Goal: Task Accomplishment & Management: Manage account settings

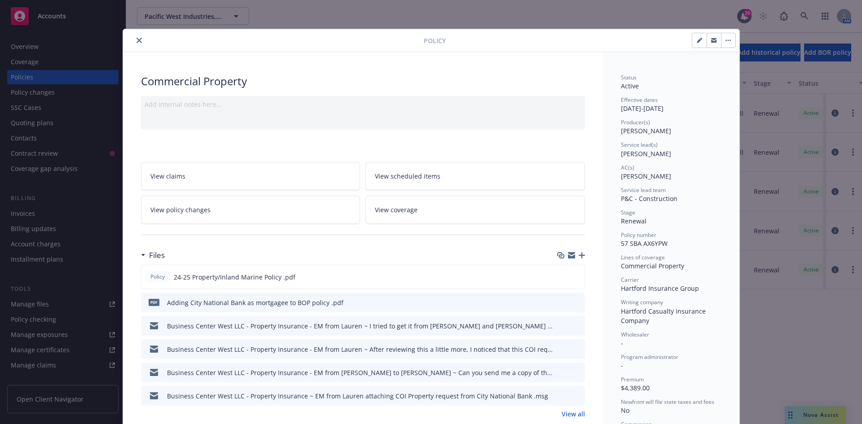
click at [136, 41] on icon "close" at bounding box center [138, 40] width 5 height 5
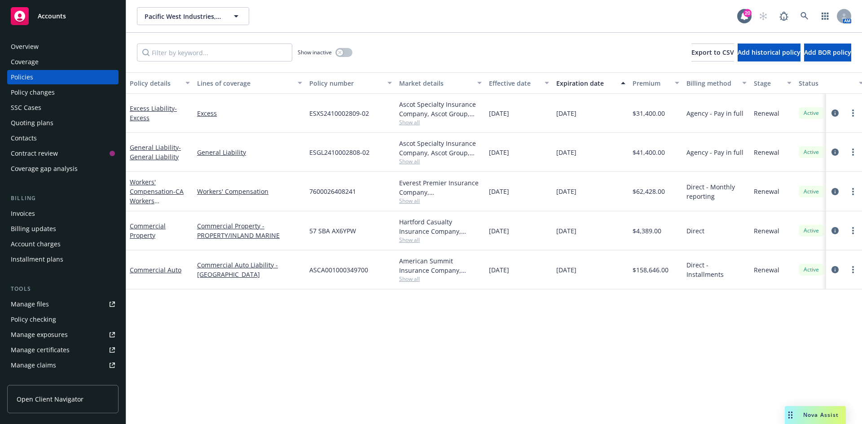
click at [53, 92] on div "Policy changes" at bounding box center [33, 92] width 44 height 14
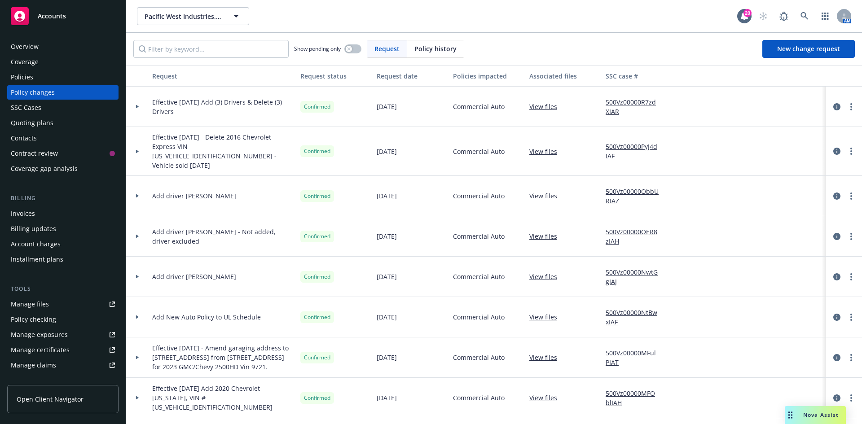
click at [545, 105] on link "View files" at bounding box center [546, 106] width 35 height 9
drag, startPoint x: 197, startPoint y: 45, endPoint x: 201, endPoint y: 49, distance: 5.7
click at [197, 45] on input "Filter by keyword..." at bounding box center [210, 49] width 155 height 18
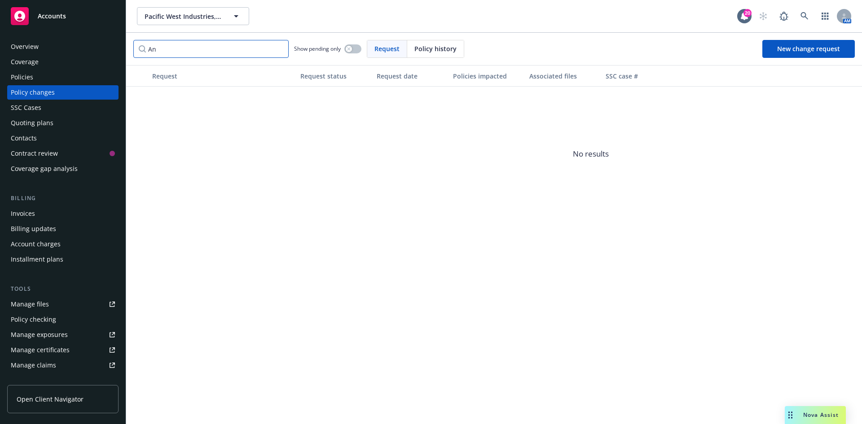
type input "A"
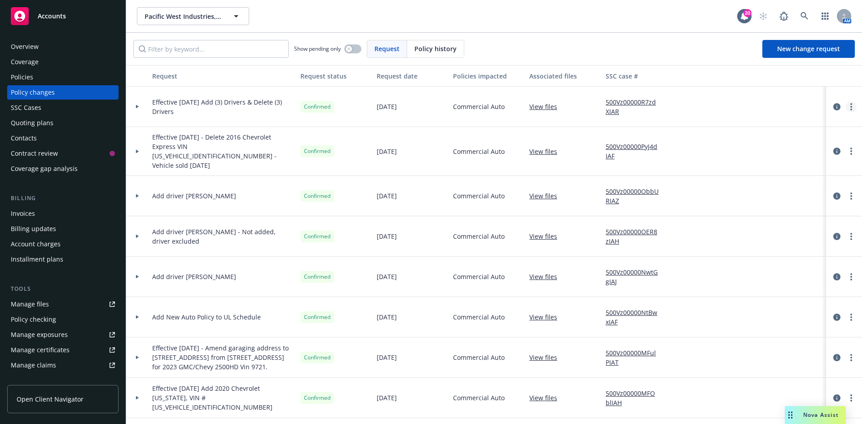
click at [846, 106] on link "more" at bounding box center [851, 106] width 11 height 11
click at [730, 141] on link "Edit request summary" at bounding box center [772, 143] width 154 height 18
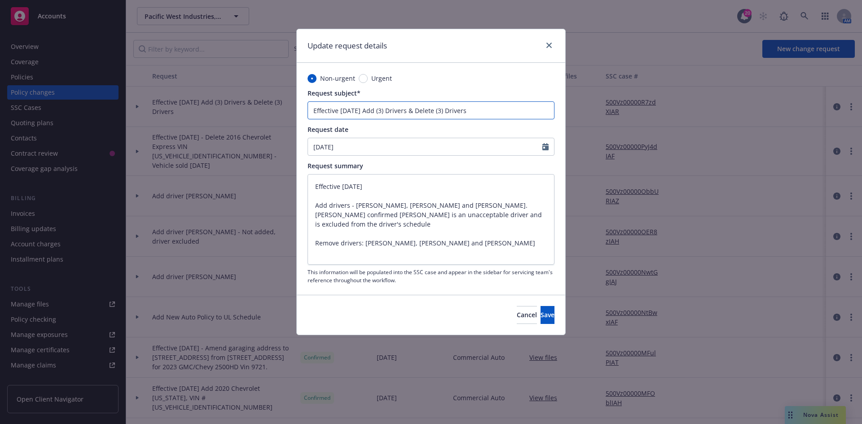
click at [381, 113] on input "Effective [DATE] Add (3) Drivers & Delete (3) Drivers" at bounding box center [431, 110] width 247 height 18
type input "Effective [DATE] Add () Drivers & Delete (3) Drivers"
type textarea "x"
type input "Effective [DATE] Add (2) Drivers & Delete (3) Drivers"
type textarea "x"
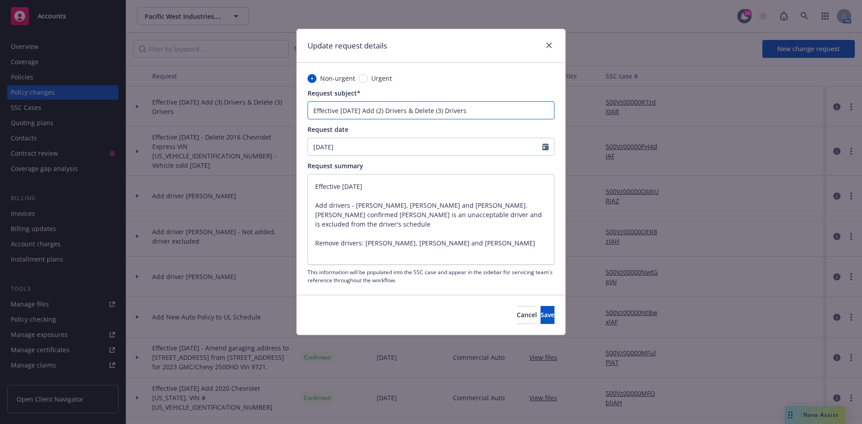
type input "Effective [DATE] Add (2) Drivers & Delete (3) Drivers"
type textarea "x"
paste input "[PERSON_NAME] and [PERSON_NAME]"
type input "Effective [DATE] Add (2) Drivers [PERSON_NAME] and [PERSON_NAME] & [PERSON_NAME…"
type textarea "x"
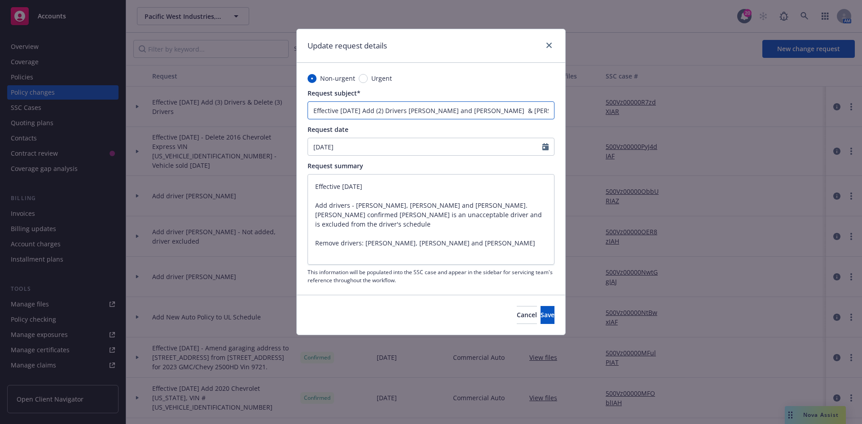
type input "Effective [DATE] Add (2) Drivers [PERSON_NAME] and [PERSON_NAME] - & [PERSON_NA…"
type textarea "x"
type input "Effective [DATE] Add (2) Drivers [PERSON_NAME] and [PERSON_NAME] - & [PERSON_NA…"
type textarea "x"
type input "Effective [DATE] Add (2) Drivers [PERSON_NAME] and [PERSON_NAME] - E & [PERSON_…"
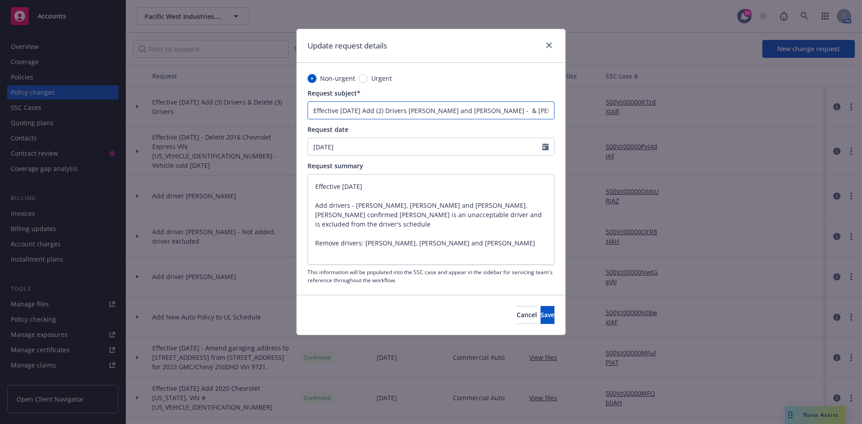
type textarea "x"
type input "Effective [DATE] Add (2) Drivers [PERSON_NAME] and [PERSON_NAME] - Ex & Delete …"
type textarea "x"
type input "Effective [DATE] Add (2) Drivers [PERSON_NAME] and [PERSON_NAME] - Exc & [PERSO…"
type textarea "x"
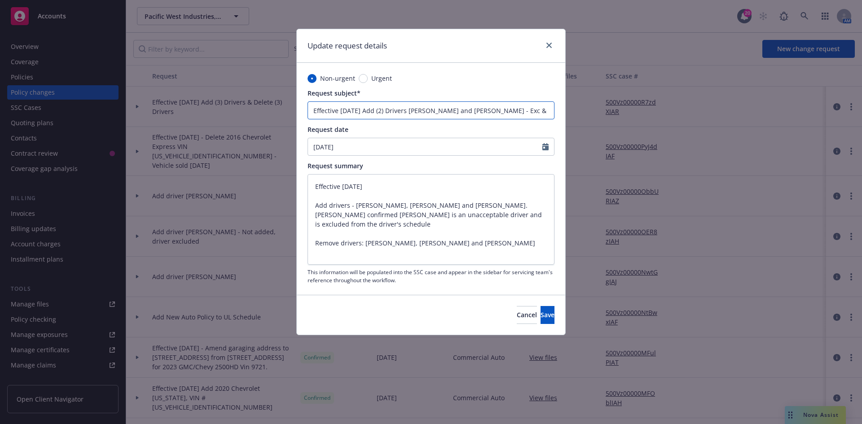
type input "Effective [DATE] Add (2) Drivers [PERSON_NAME] and [PERSON_NAME] - Excl & [PERS…"
type textarea "x"
type input "Effective [DATE] Add (2) Drivers [PERSON_NAME] and [PERSON_NAME] - Exclu & Dele…"
type textarea "x"
type input "Effective [DATE] Add (2) Drivers [PERSON_NAME] and [PERSON_NAME] - Exclud & [PE…"
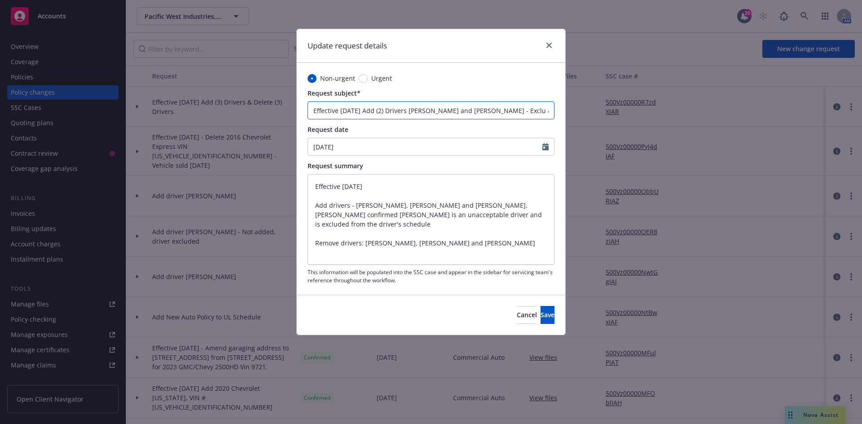
type textarea "x"
type input "Effective [DATE] Add (2) Drivers [PERSON_NAME] and [PERSON_NAME] - Exclude & De…"
type textarea "x"
type input "Effective [DATE] Add (2) Drivers [PERSON_NAME] and [PERSON_NAME] - Exclude & De…"
type textarea "x"
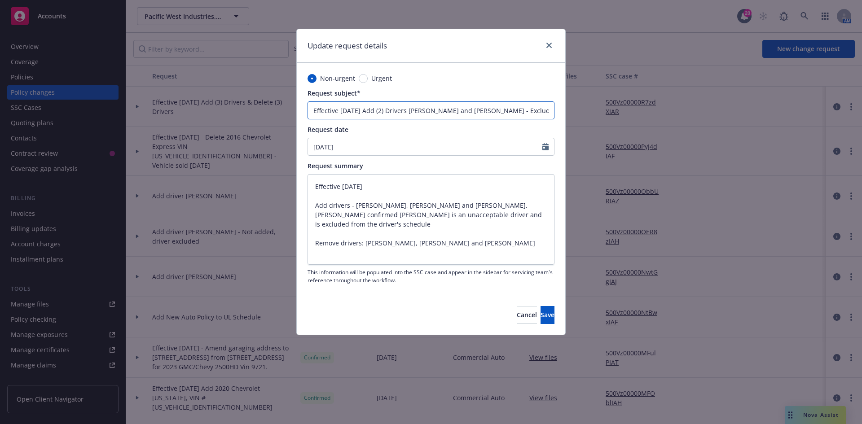
type input "Effective [DATE] Add (2) Drivers [PERSON_NAME] and [PERSON_NAME] - Exclude A & …"
type textarea "x"
type input "Effective [DATE] Add (2) Drivers [PERSON_NAME] and [PERSON_NAME] - Exclude An &…"
type textarea "x"
type input "Effective [DATE] Add (2) Drivers [PERSON_NAME] and [PERSON_NAME] - Exclude Ang …"
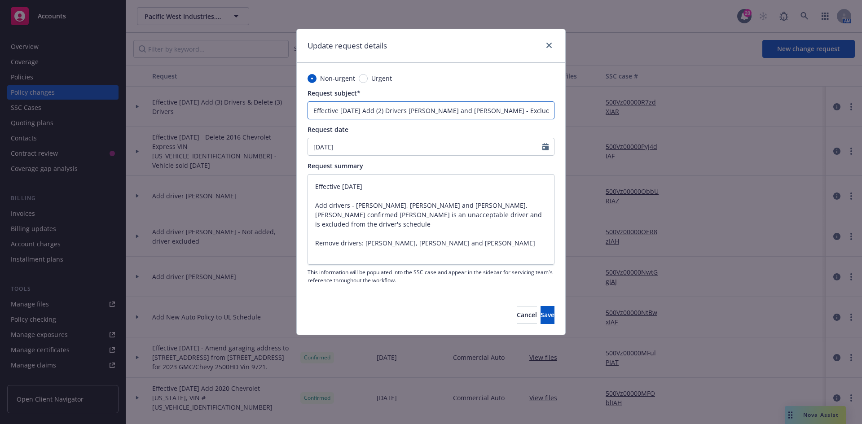
type textarea "x"
type input "Effective [DATE] Add (2) Drivers [PERSON_NAME] and [PERSON_NAME] - Exclude Ange…"
type textarea "x"
type input "Effective [DATE] Add (2) Drivers [PERSON_NAME] and [PERSON_NAME] - Exclude Ange…"
type textarea "x"
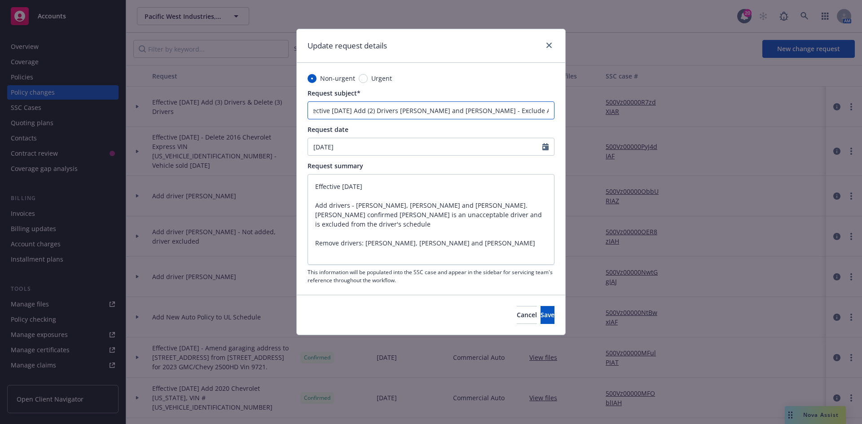
type input "Effective [DATE] Add (2) Drivers [PERSON_NAME] and [PERSON_NAME] - Exclude Ange…"
type textarea "x"
type input "Effective [DATE] Add (2) Drivers [PERSON_NAME] and [PERSON_NAME] - Exclude Ange…"
type textarea "x"
type input "Effective [DATE] Add (2) Drivers [PERSON_NAME] and [PERSON_NAME] - Exclude Ange…"
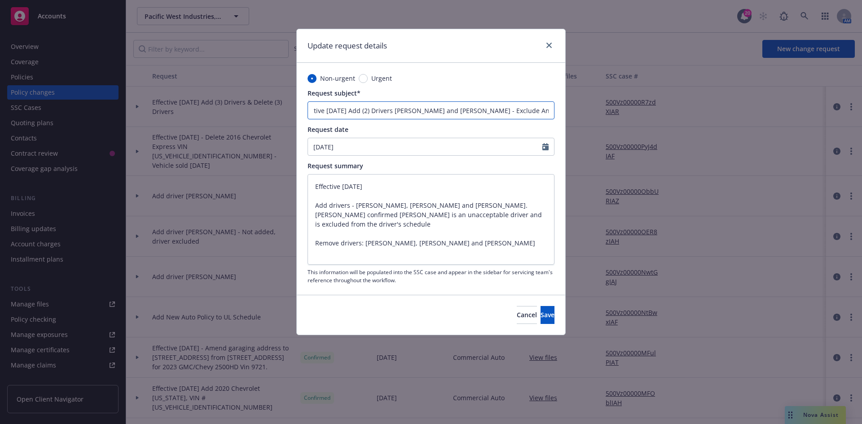
type textarea "x"
type input "Effective [DATE] Add (2) Drivers [PERSON_NAME] and [PERSON_NAME] - Exclude [PER…"
type textarea "x"
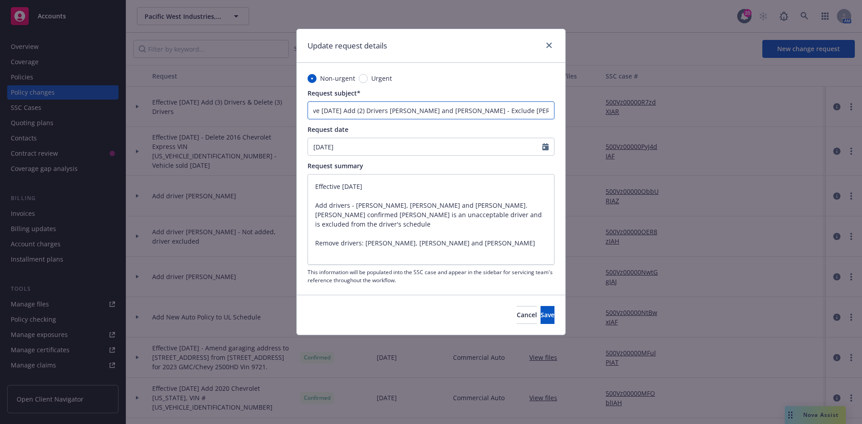
type input "Effective [DATE] Add (2) Drivers [PERSON_NAME] and [PERSON_NAME] - Exclude [PER…"
type textarea "x"
type input "Effective [DATE] Add (2) Drivers [PERSON_NAME] and [PERSON_NAME] - Exclude [PER…"
type textarea "x"
type input "Effective [DATE] Add (2) Drivers [PERSON_NAME] and [PERSON_NAME] - Exclude [PER…"
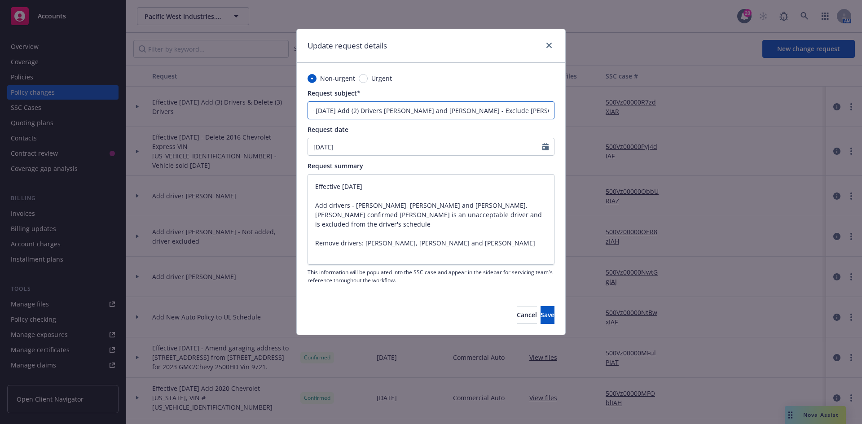
type textarea "x"
type input "Effective [DATE] Add (2) Drivers [PERSON_NAME] and [PERSON_NAME] - Exclude [PER…"
type textarea "x"
type input "Effective [DATE] Add (2) Drivers [PERSON_NAME] and [PERSON_NAME] - Exclude [PER…"
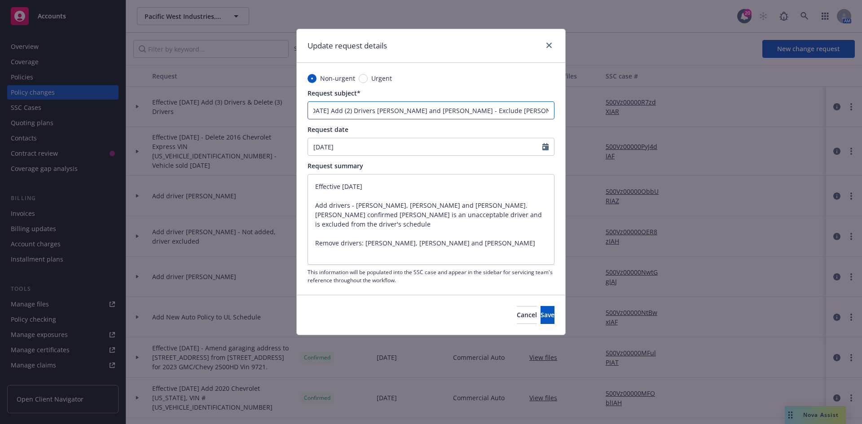
type textarea "x"
type input "Effective [DATE] Add (2) Drivers [PERSON_NAME] and [PERSON_NAME] - Exclude [PER…"
type textarea "x"
type input "Effective [DATE] Add (2) Drivers [PERSON_NAME] and [PERSON_NAME] - Exclude [PER…"
type textarea "x"
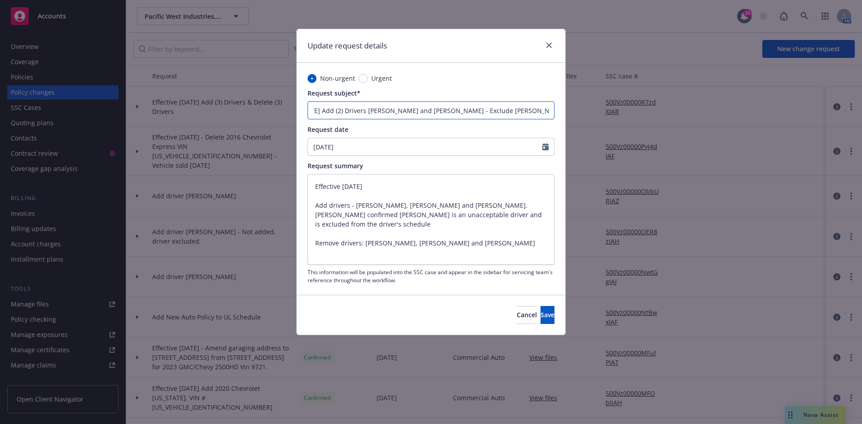
type input "Effective [DATE] Add (2) Drivers [PERSON_NAME] and [PERSON_NAME] - Exclude [PER…"
type textarea "x"
type input "Effective [DATE] Add (2) Drivers [PERSON_NAME] and [PERSON_NAME] - Exclude [PER…"
type textarea "x"
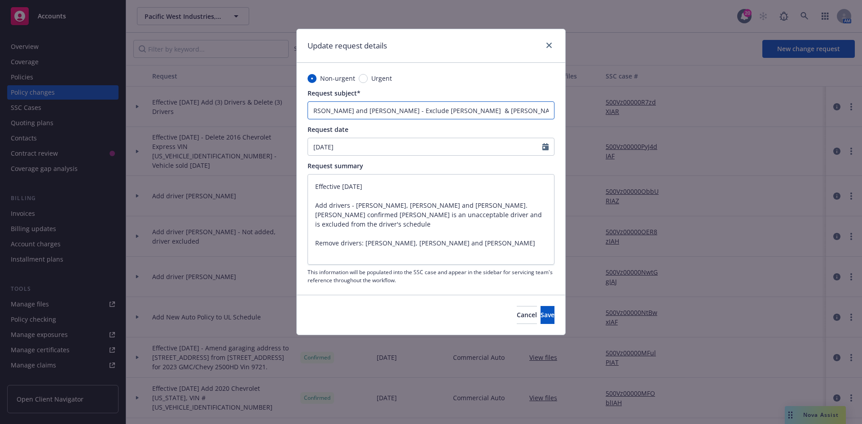
type input "Effective [DATE] Add (2) Drivers [PERSON_NAME] and [PERSON_NAME] - Exclude [PER…"
click at [540, 312] on span "Save" at bounding box center [547, 315] width 14 height 9
type textarea "x"
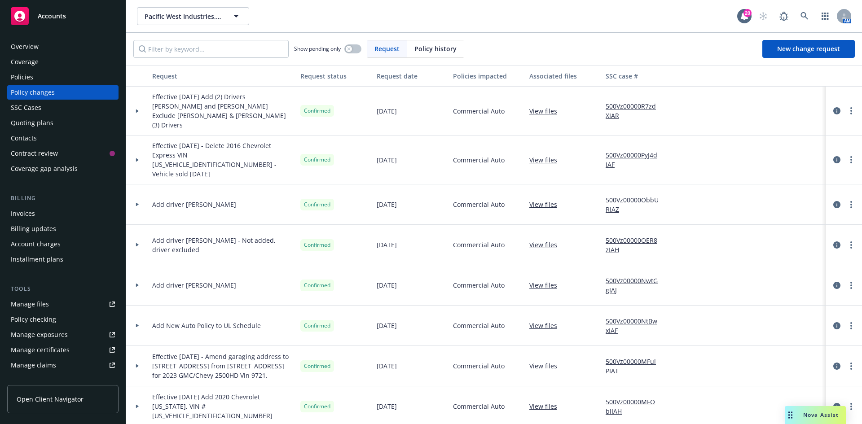
click at [535, 108] on link "View files" at bounding box center [546, 110] width 35 height 9
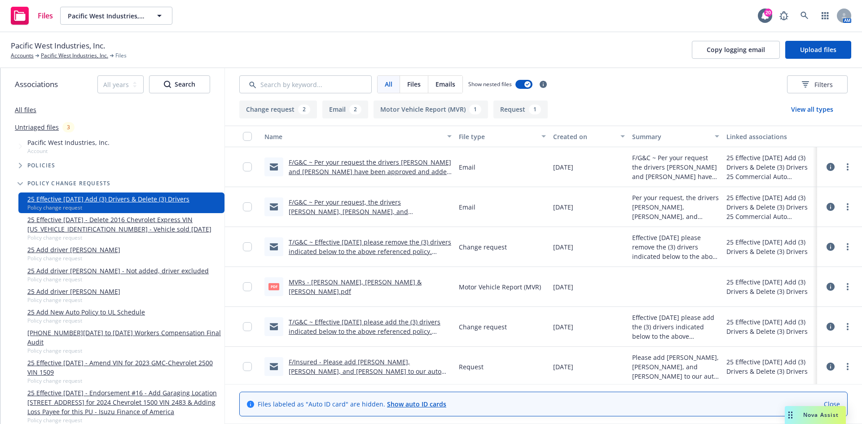
click at [395, 163] on link "F/G&C ~ Per your request the drivers Christian Gonzalez and Sonny Laird have be…" at bounding box center [370, 181] width 163 height 46
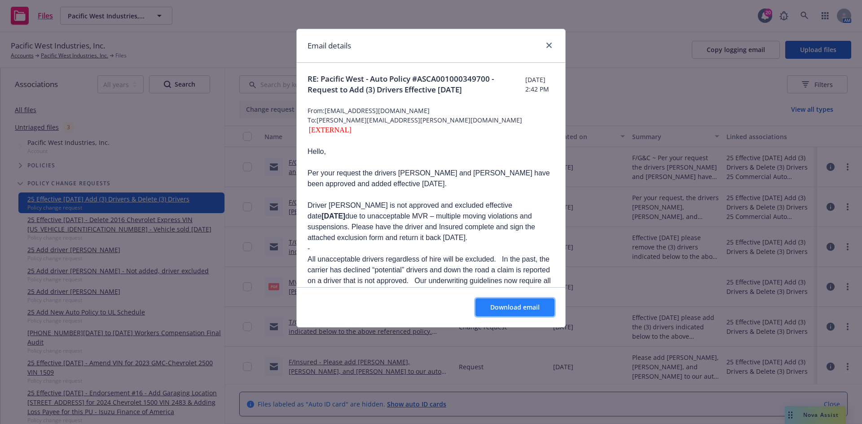
click at [503, 304] on span "Download email" at bounding box center [514, 307] width 49 height 9
click at [549, 48] on link "close" at bounding box center [549, 45] width 11 height 11
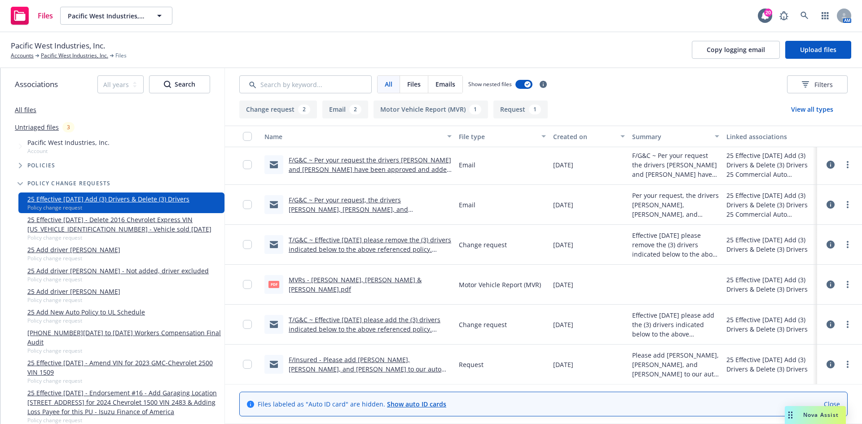
scroll to position [3, 0]
click at [373, 366] on link "F/Insured - Please add Angel Alvarez, Christian Gonzalez, and Sonny Laird to ou…" at bounding box center [369, 378] width 160 height 46
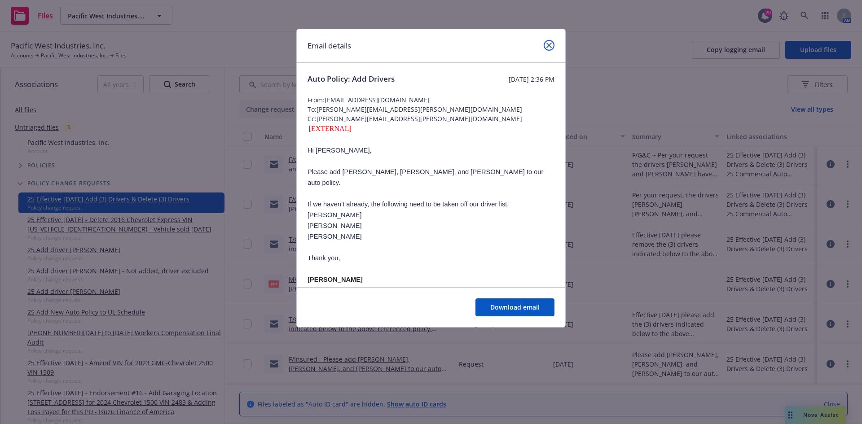
drag, startPoint x: 547, startPoint y: 45, endPoint x: 567, endPoint y: 41, distance: 21.0
click at [547, 45] on icon "close" at bounding box center [548, 45] width 5 height 5
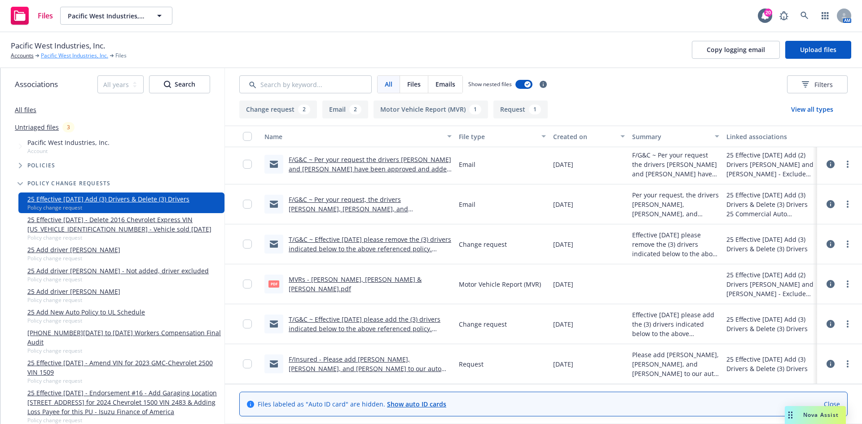
click at [65, 60] on link "Pacific West Industries, Inc." at bounding box center [74, 56] width 67 height 8
